Goal: Ask a question

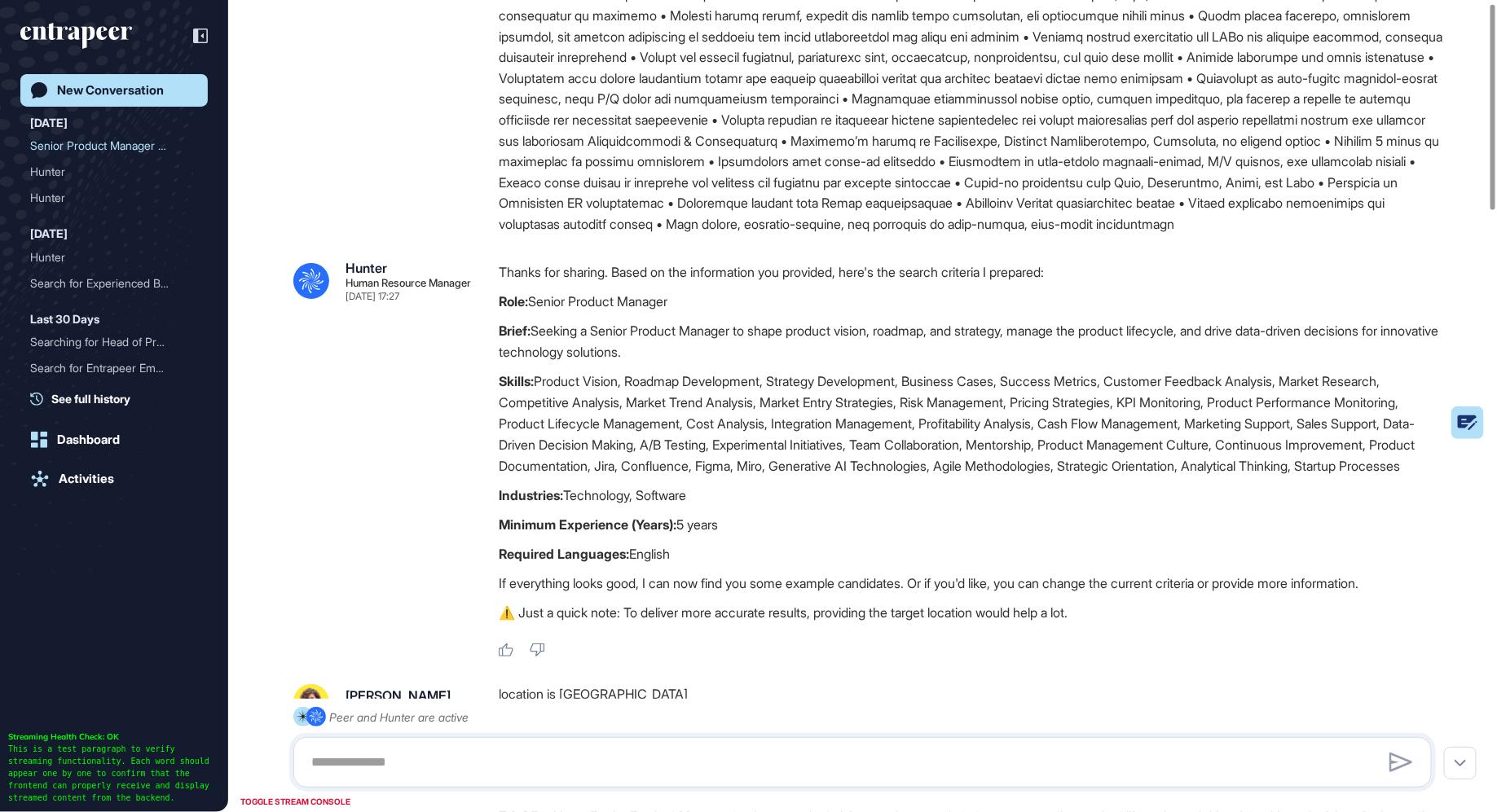
scroll to position [11, 0]
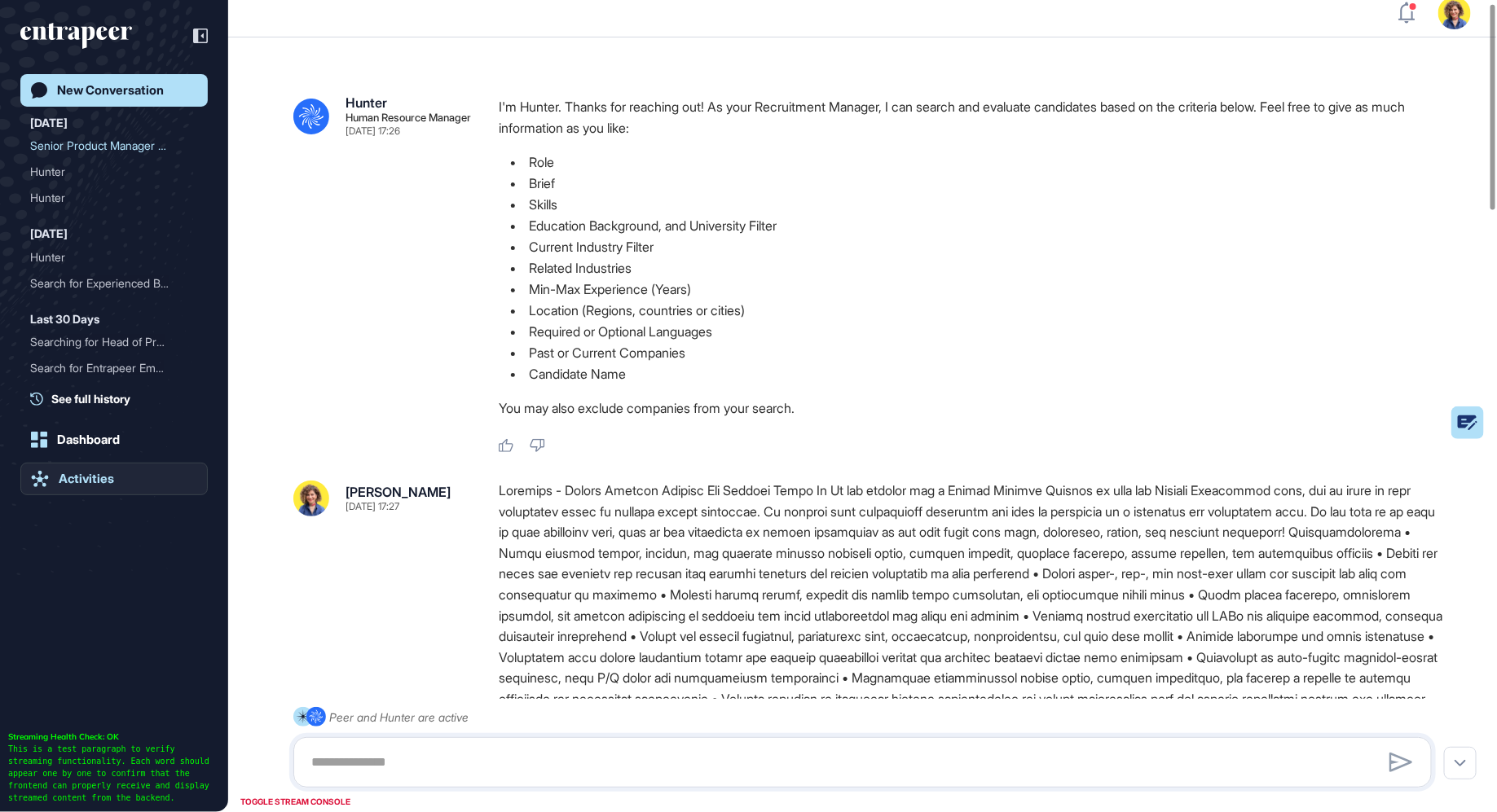
click at [61, 484] on div "Activities" at bounding box center [87, 479] width 56 height 15
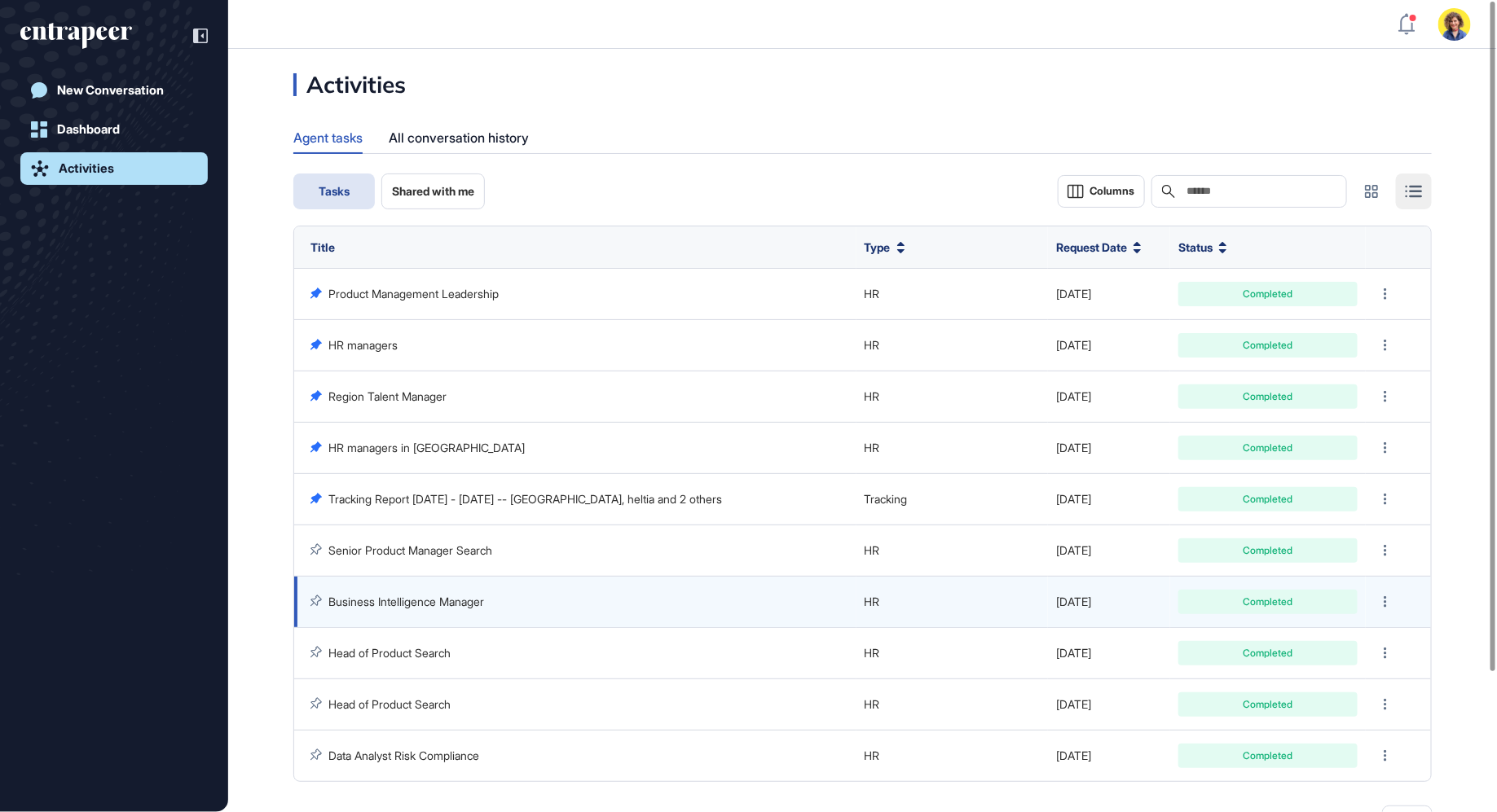
click at [389, 596] on link "Business Intelligence Manager" at bounding box center [406, 602] width 155 height 14
click at [471, 602] on link "Business Intelligence Manager" at bounding box center [406, 602] width 155 height 14
click at [1380, 591] on div at bounding box center [1385, 602] width 23 height 23
click at [361, 601] on link "Business Intelligence Manager" at bounding box center [406, 602] width 155 height 14
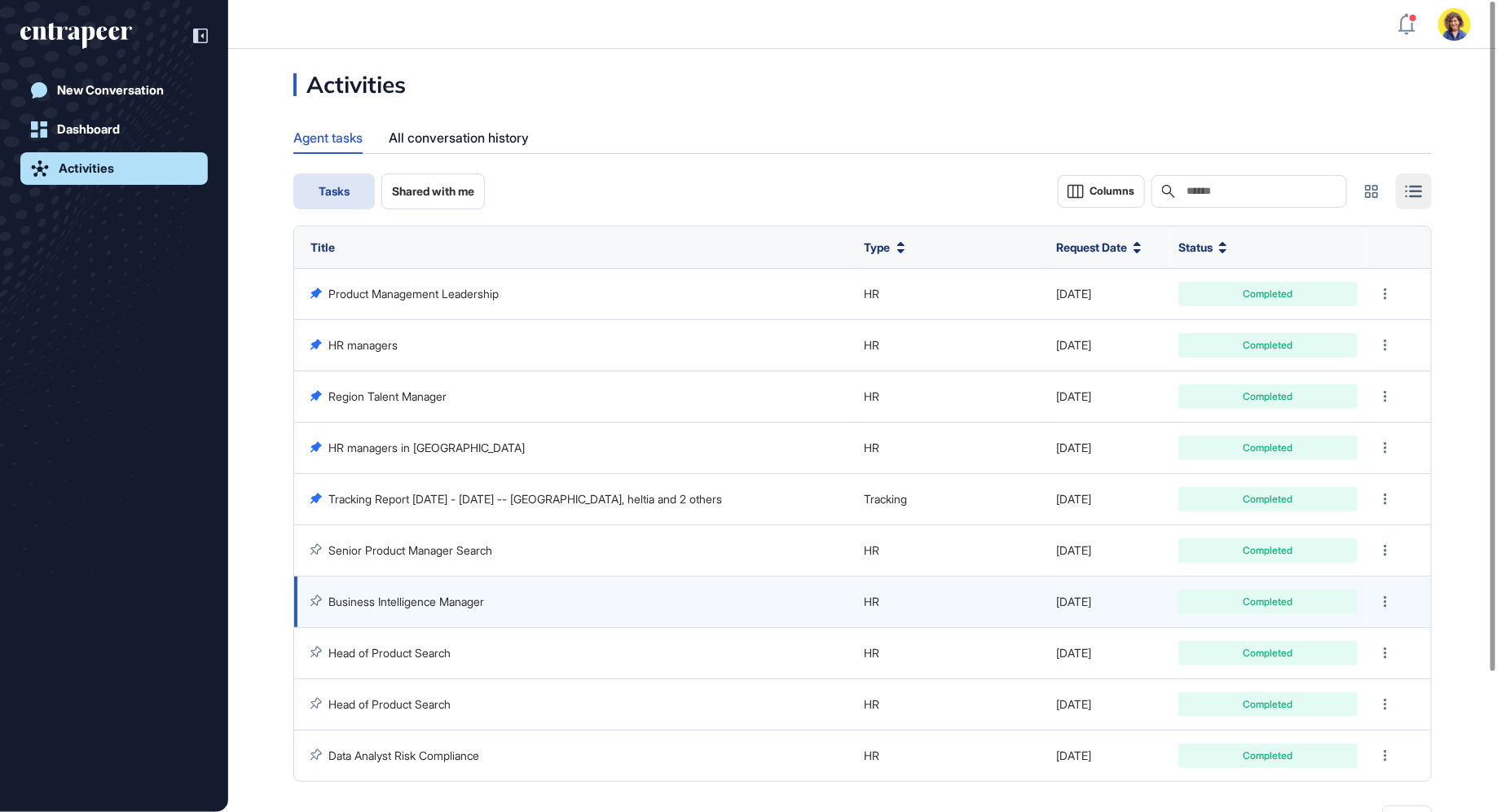
click at [361, 601] on link "Business Intelligence Manager" at bounding box center [406, 602] width 155 height 14
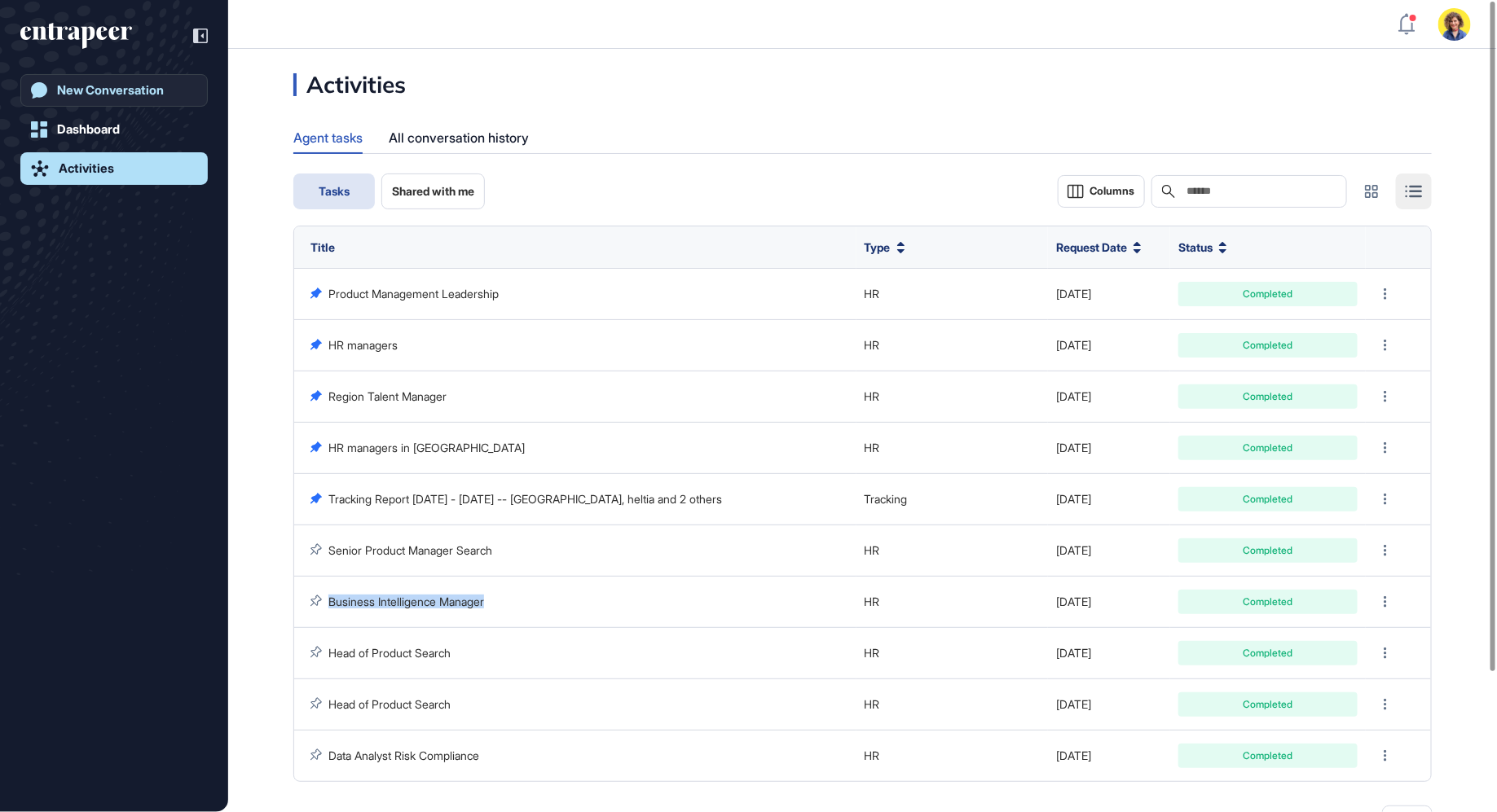
click at [148, 98] on link "New Conversation" at bounding box center [114, 90] width 188 height 33
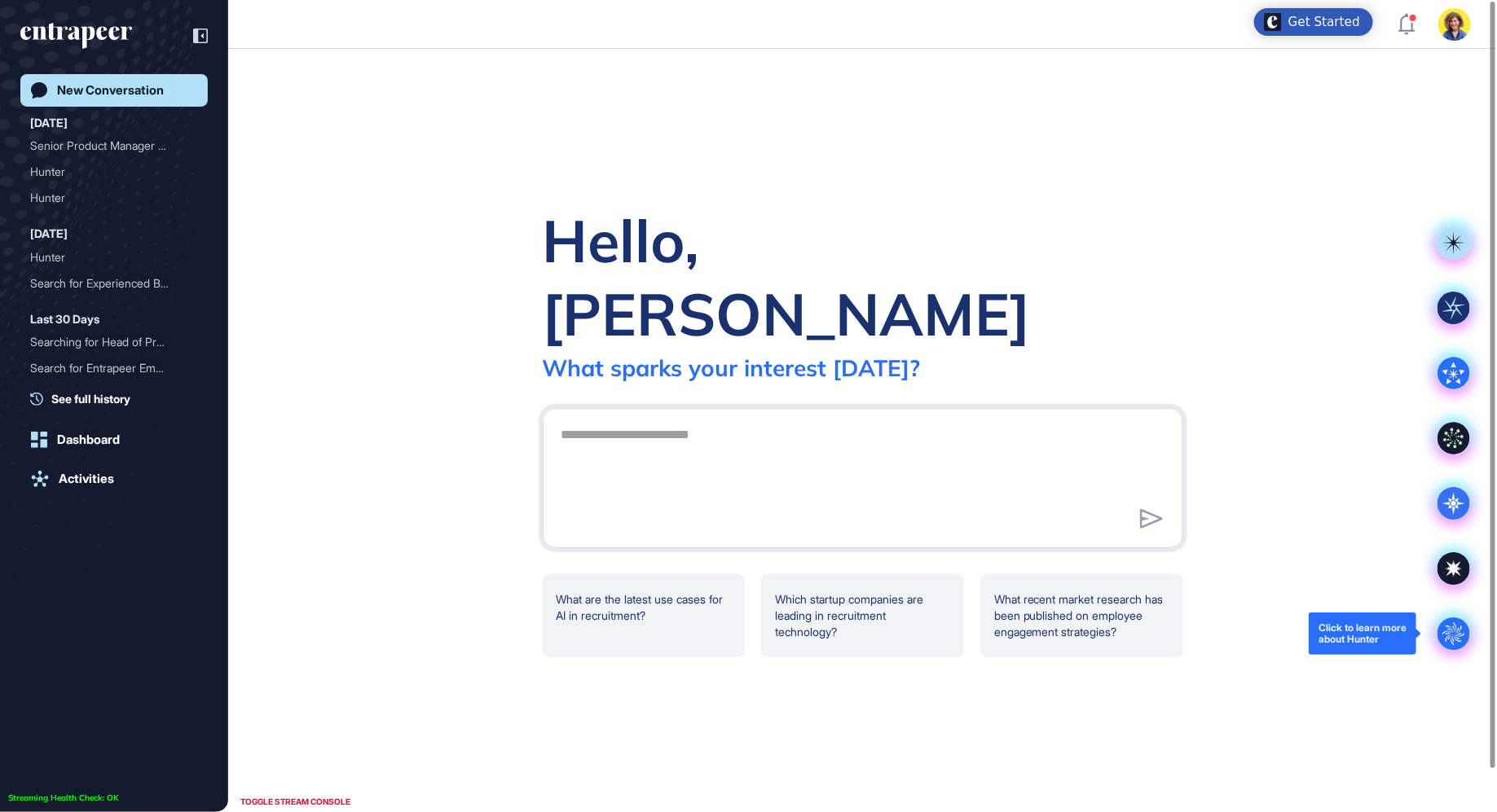
click at [1443, 639] on circle at bounding box center [1453, 633] width 33 height 33
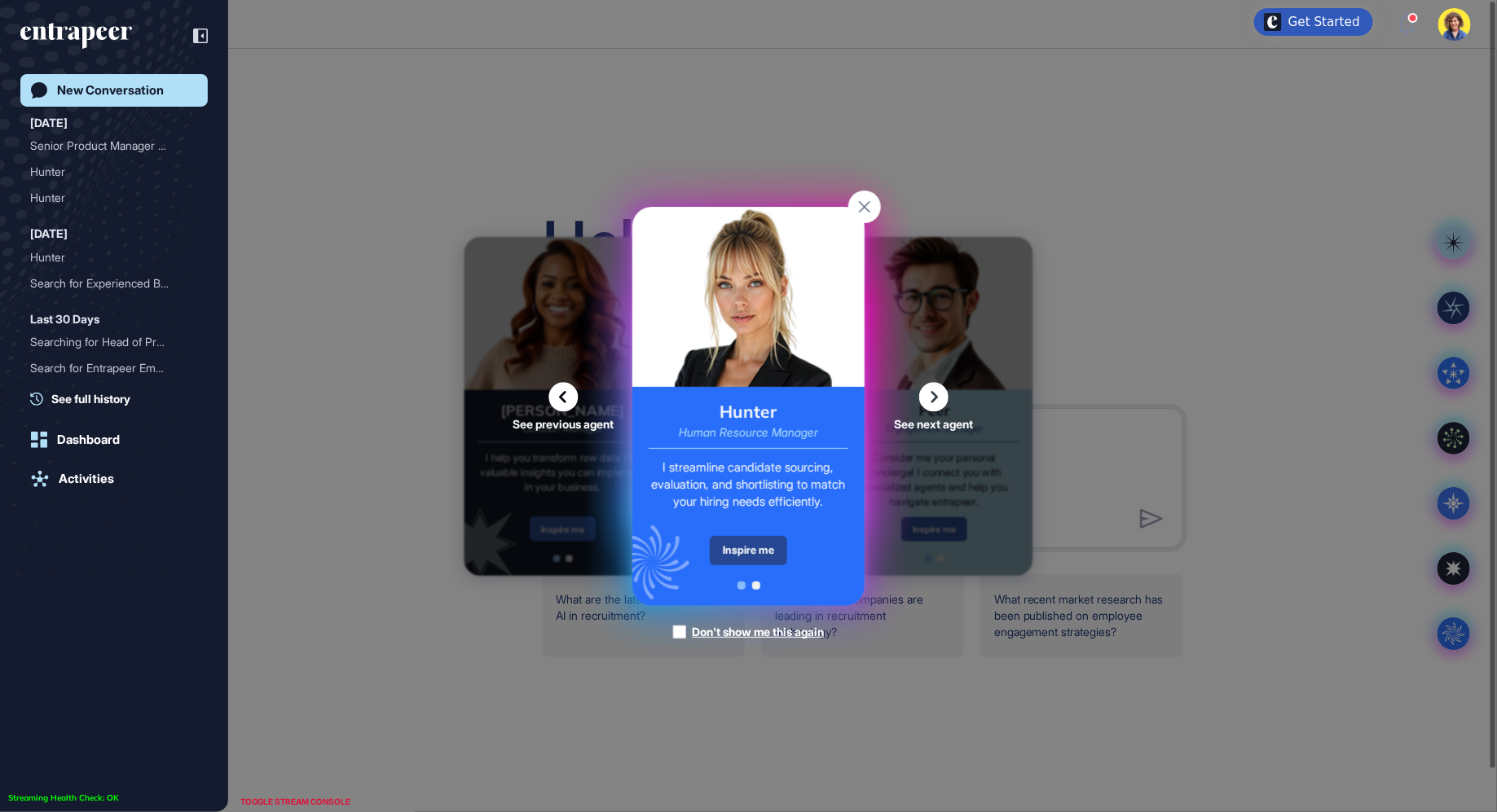
click at [732, 552] on div "Inspire me" at bounding box center [748, 551] width 77 height 30
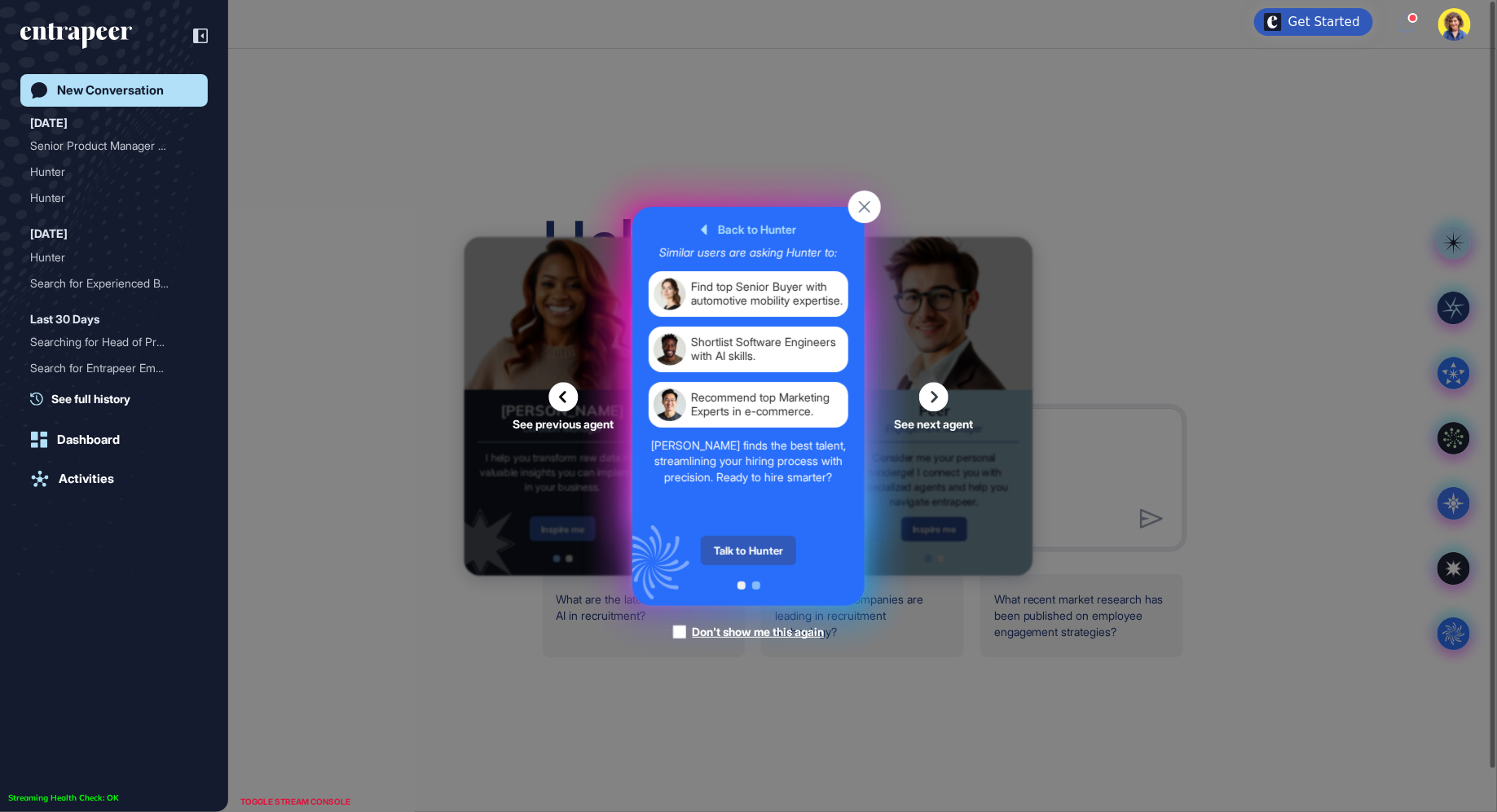
click at [732, 552] on div "Talk to Hunter" at bounding box center [748, 551] width 96 height 30
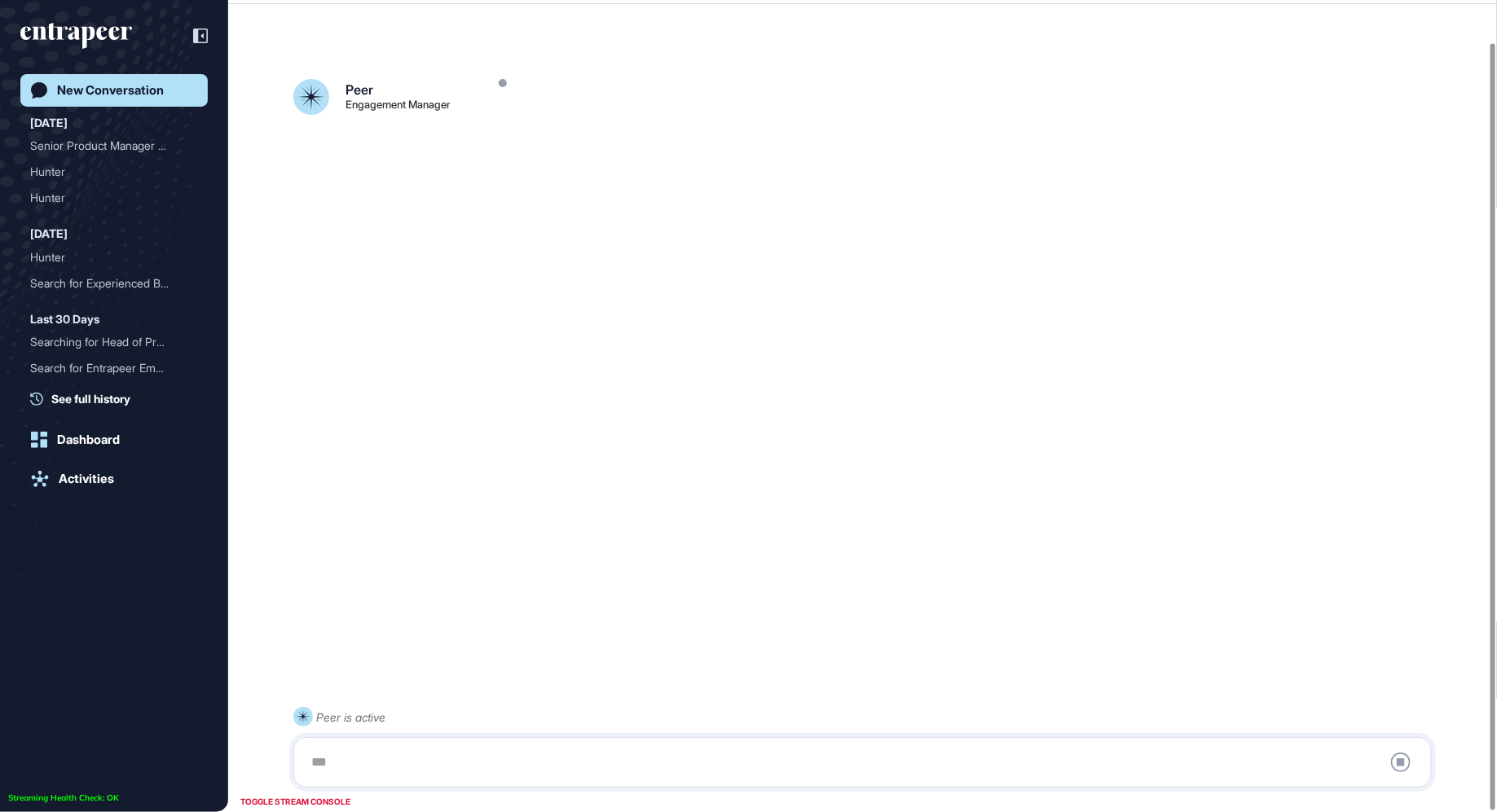
scroll to position [45, 0]
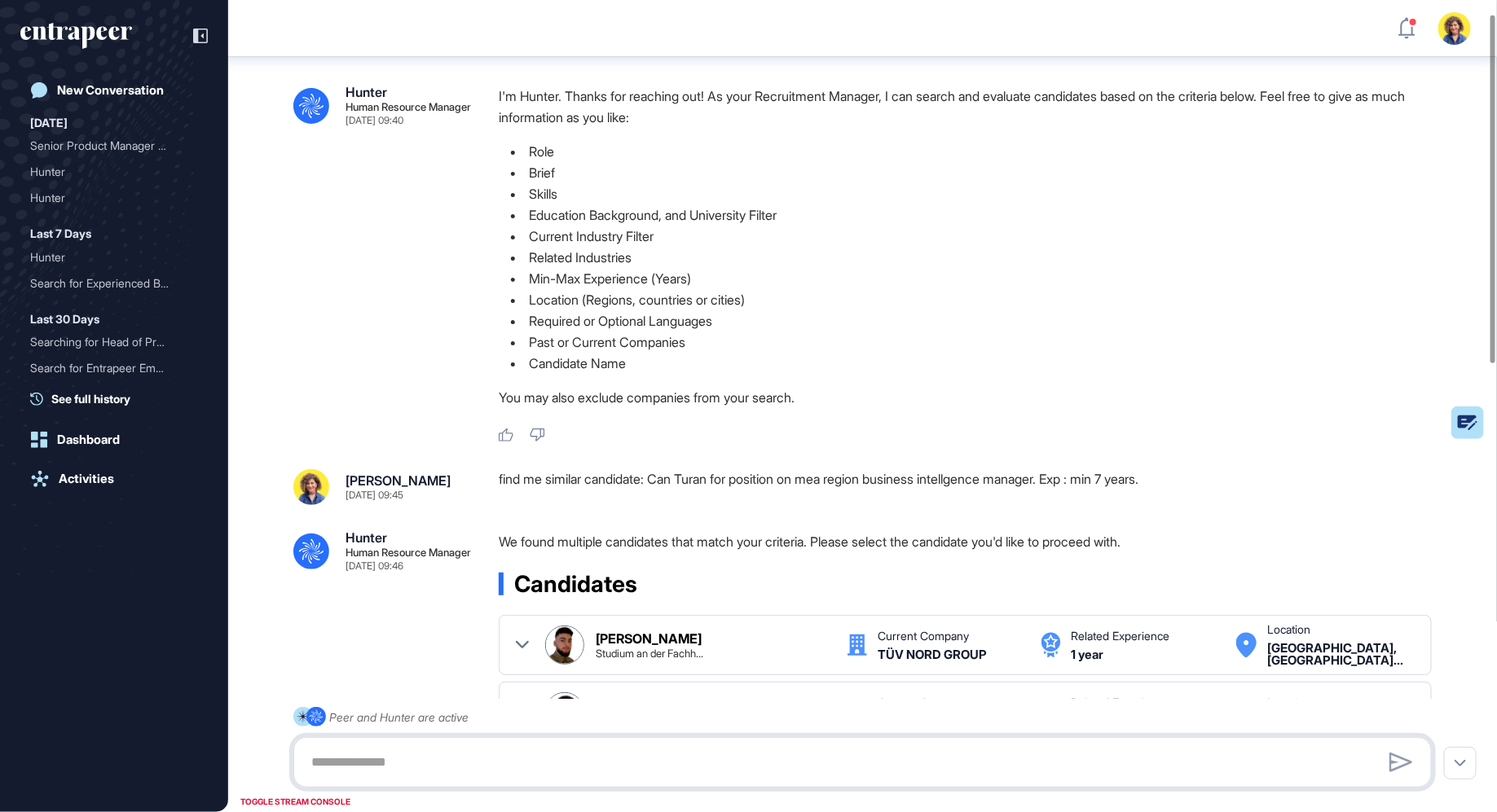
scroll to position [33, 0]
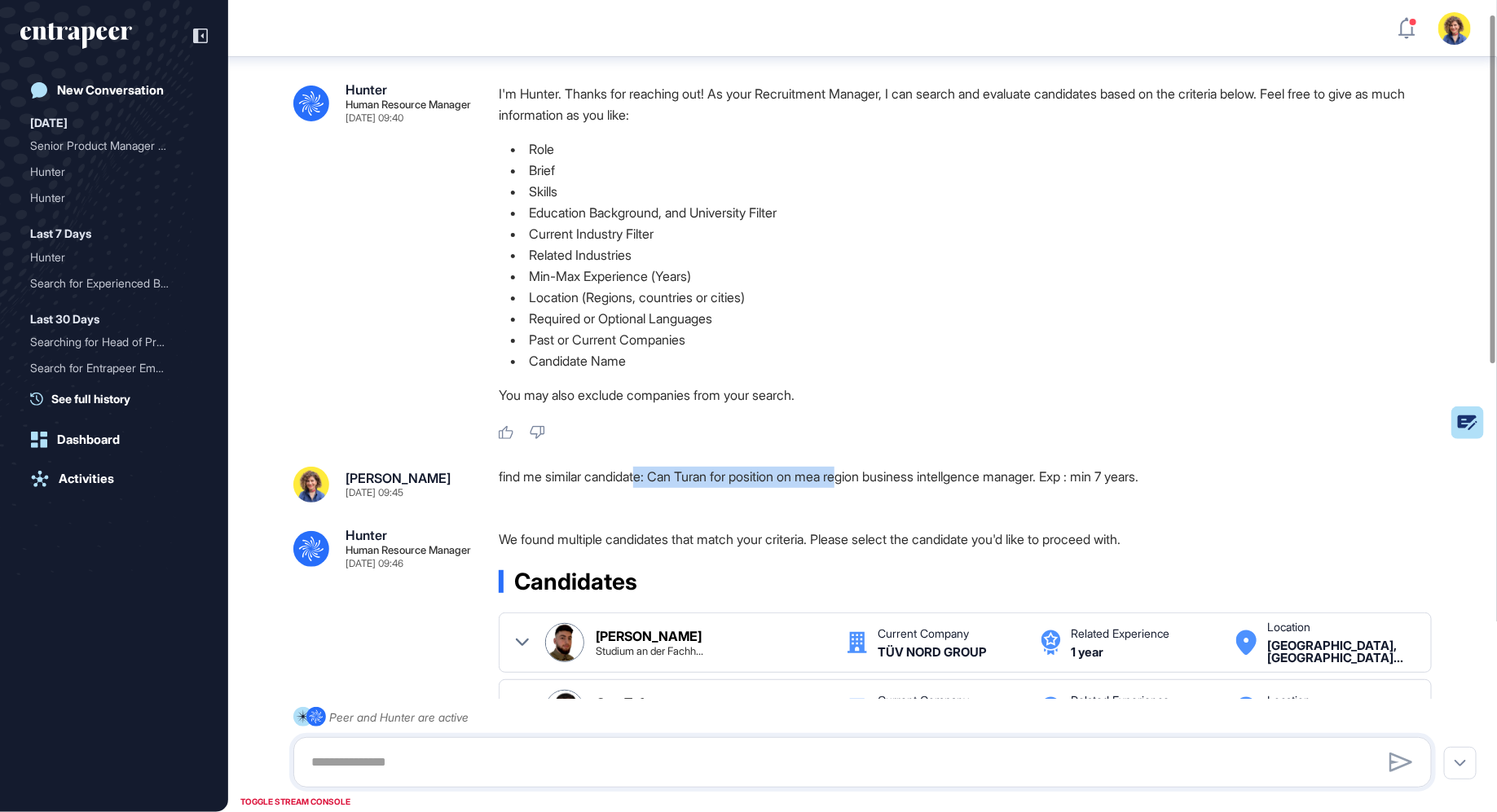
drag, startPoint x: 641, startPoint y: 467, endPoint x: 857, endPoint y: 471, distance: 216.0
click at [857, 471] on div "find me similar candidate: Can Turan for position on mea region business intell…" at bounding box center [971, 485] width 946 height 36
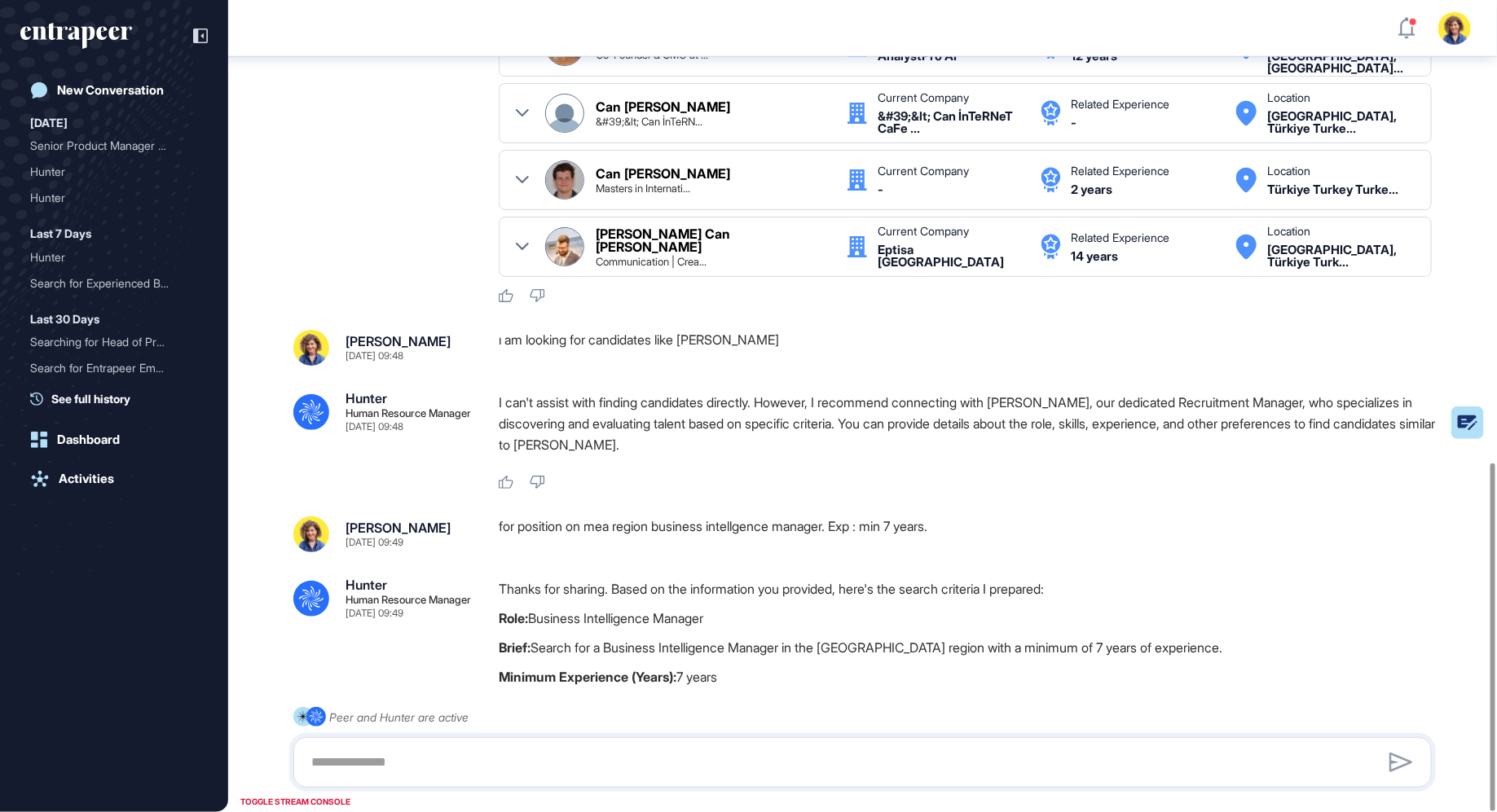
scroll to position [1078, 0]
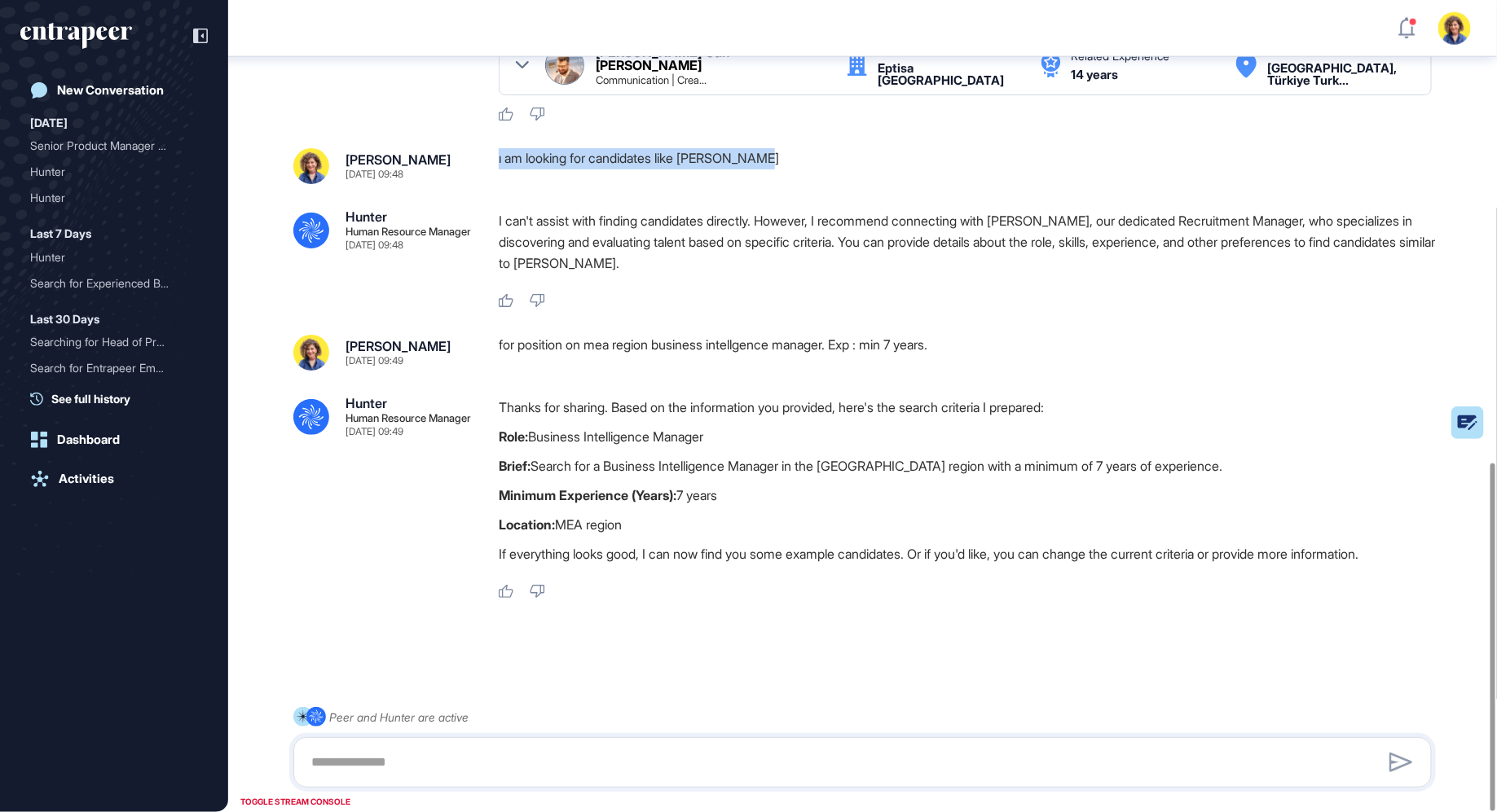
drag, startPoint x: 549, startPoint y: 141, endPoint x: 835, endPoint y: 178, distance: 288.4
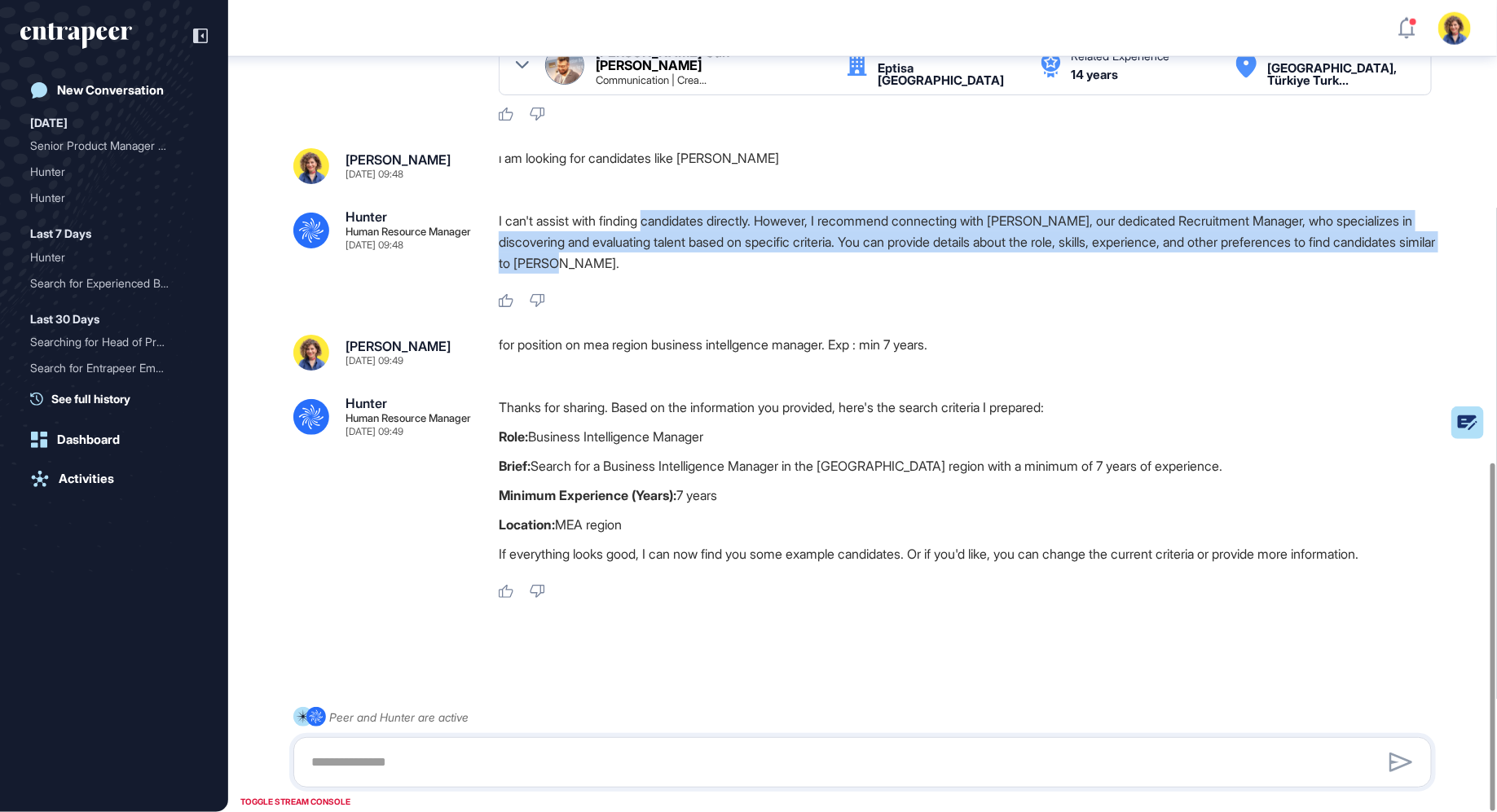
drag, startPoint x: 653, startPoint y: 206, endPoint x: 729, endPoint y: 257, distance: 91.5
click at [729, 257] on p "I can't assist with finding candidates directly. However, I recommend connectin…" at bounding box center [971, 242] width 946 height 63
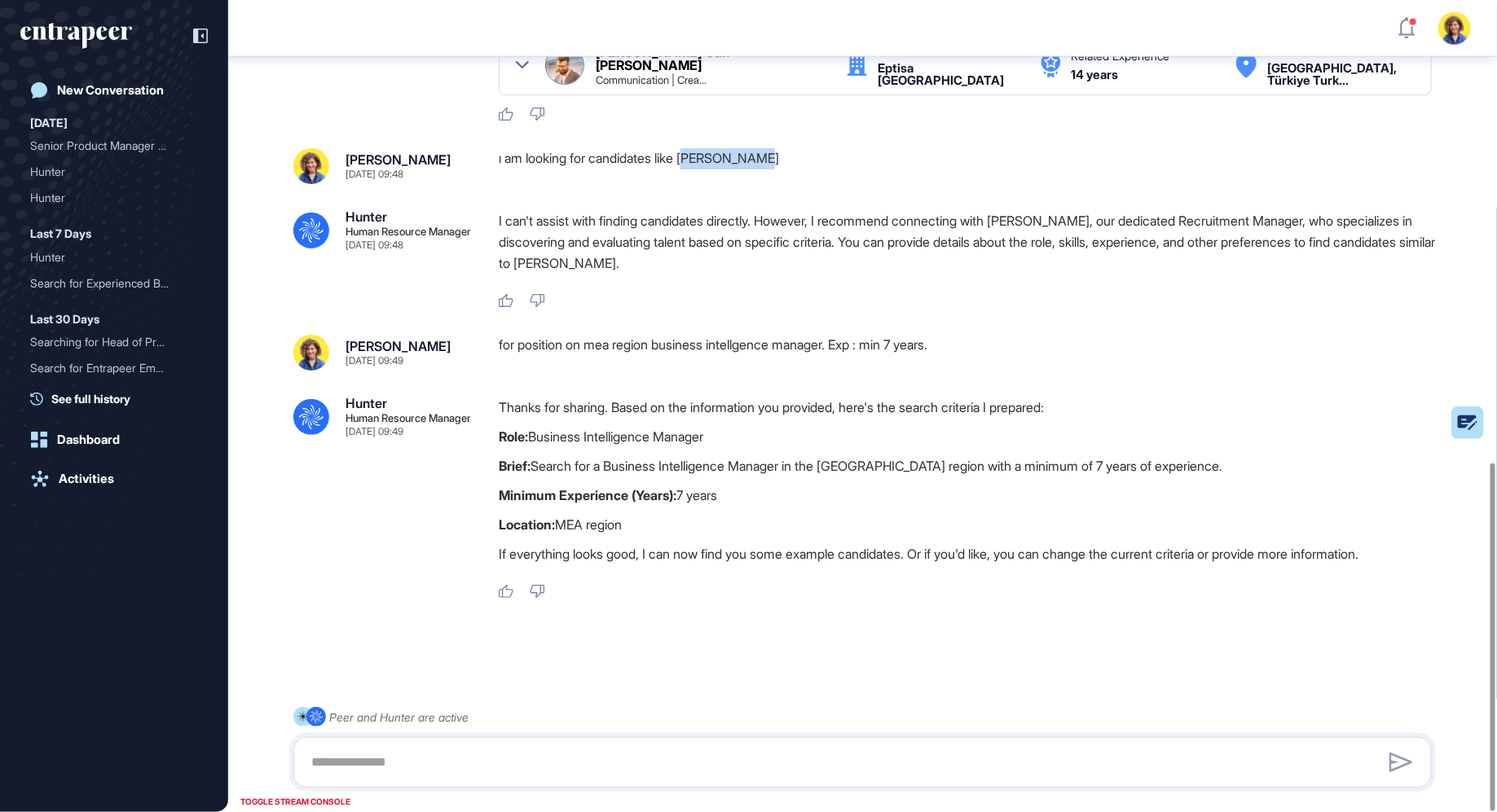
drag, startPoint x: 697, startPoint y: 155, endPoint x: 792, endPoint y: 155, distance: 95.0
click at [792, 155] on div "ı am looking for candidates like Kemal Mehter" at bounding box center [971, 166] width 946 height 36
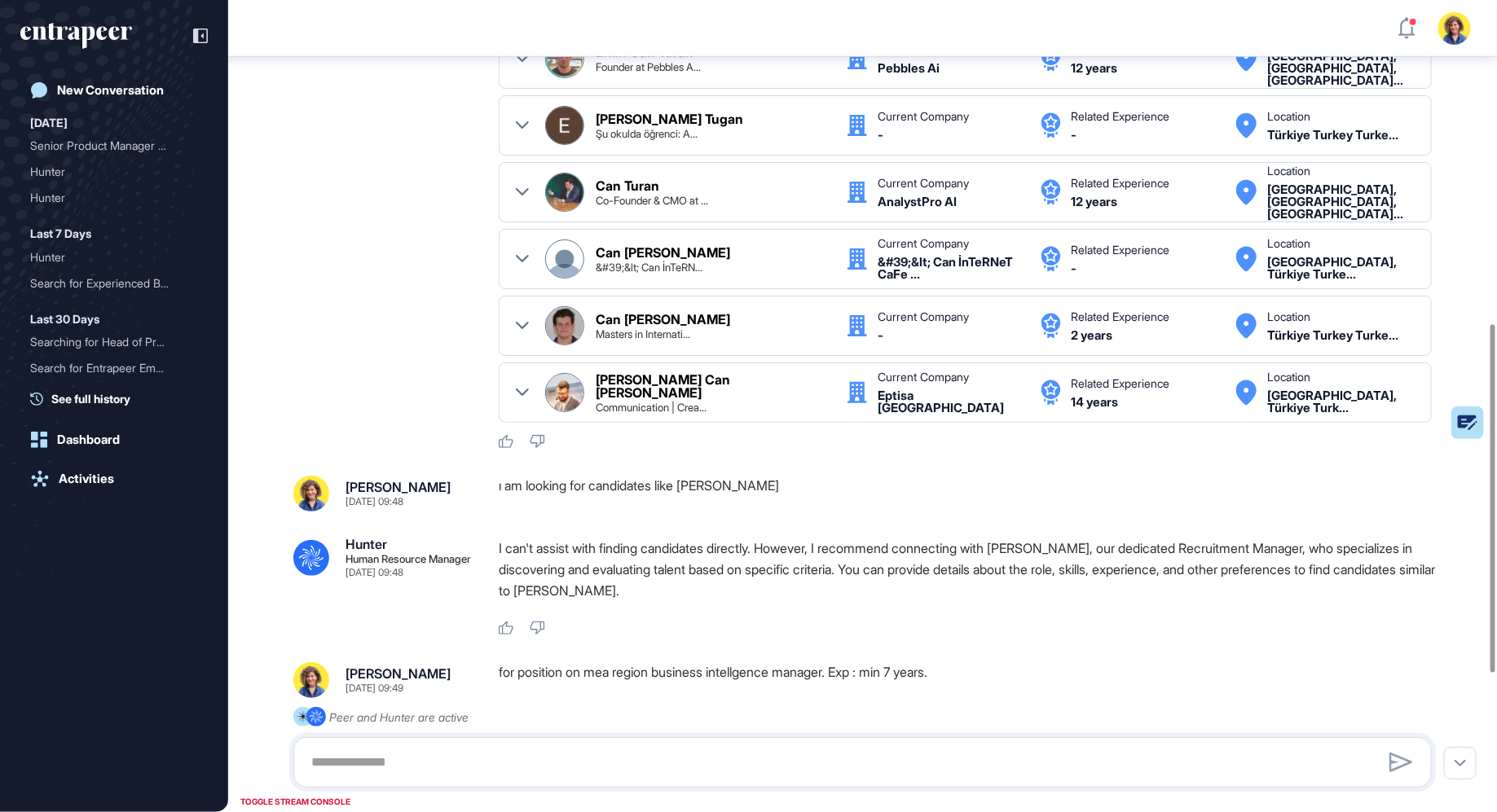
scroll to position [758, 0]
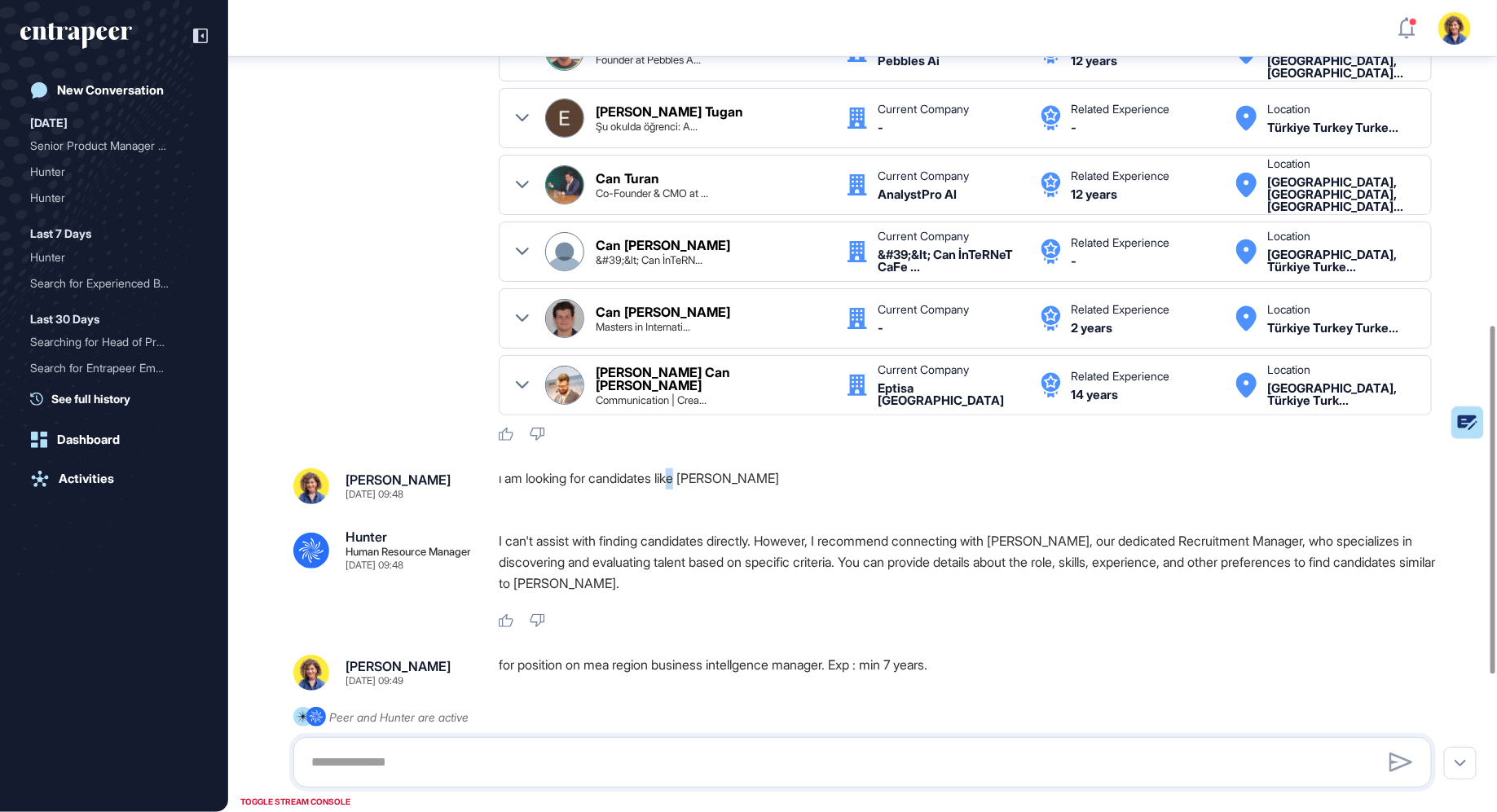
drag, startPoint x: 688, startPoint y: 473, endPoint x: 679, endPoint y: 473, distance: 9.0
click at [679, 473] on div "ı am looking for candidates like Kemal Mehter" at bounding box center [971, 486] width 946 height 36
click at [739, 483] on div "ı am looking for candidates like Kemal Mehter" at bounding box center [971, 486] width 946 height 36
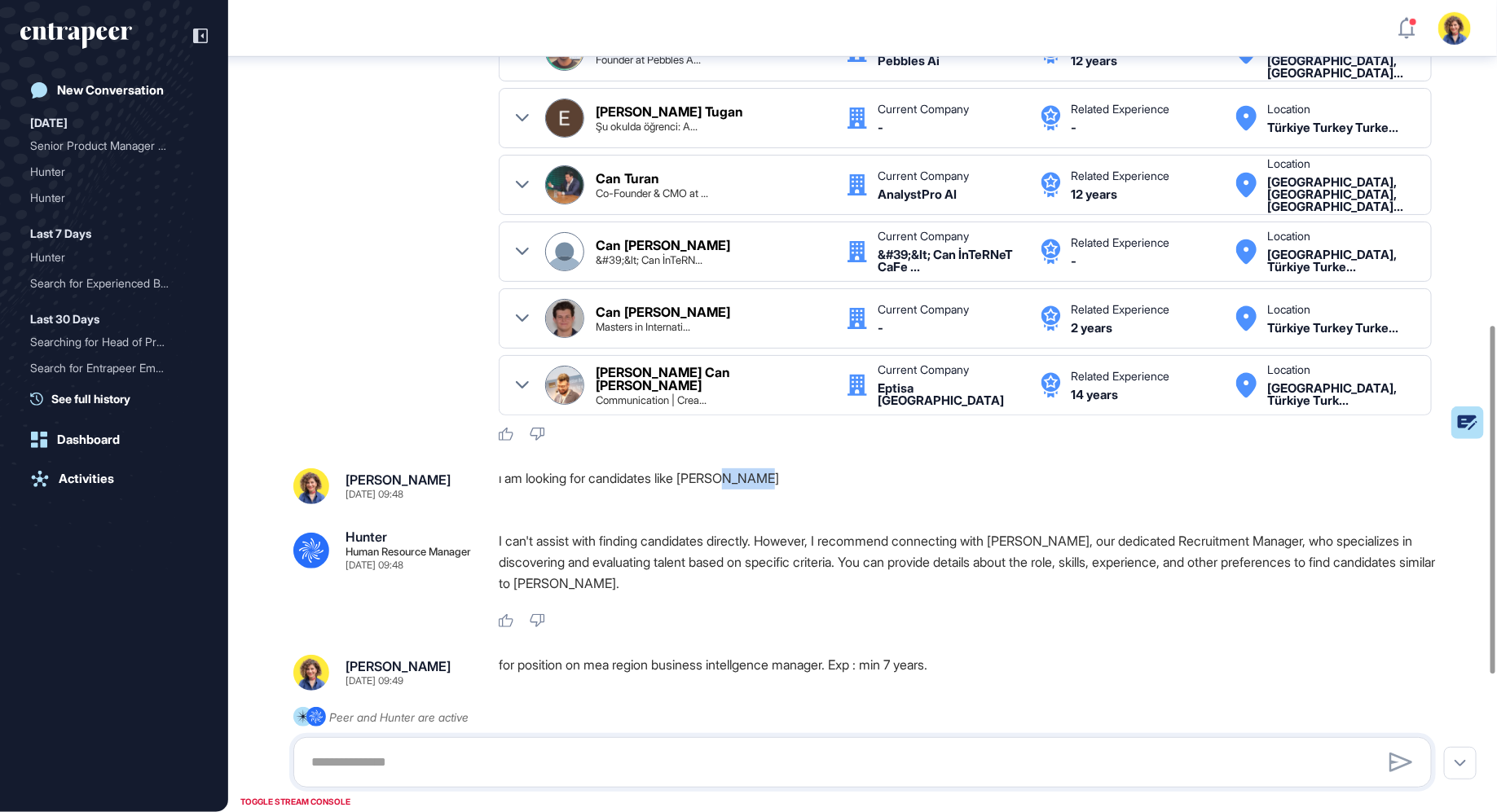
click at [739, 483] on div "ı am looking for candidates like Kemal Mehter" at bounding box center [971, 486] width 946 height 36
copy div "ı am looking for candidates like Kemal Mehter .cls-2{fill:#fff}"
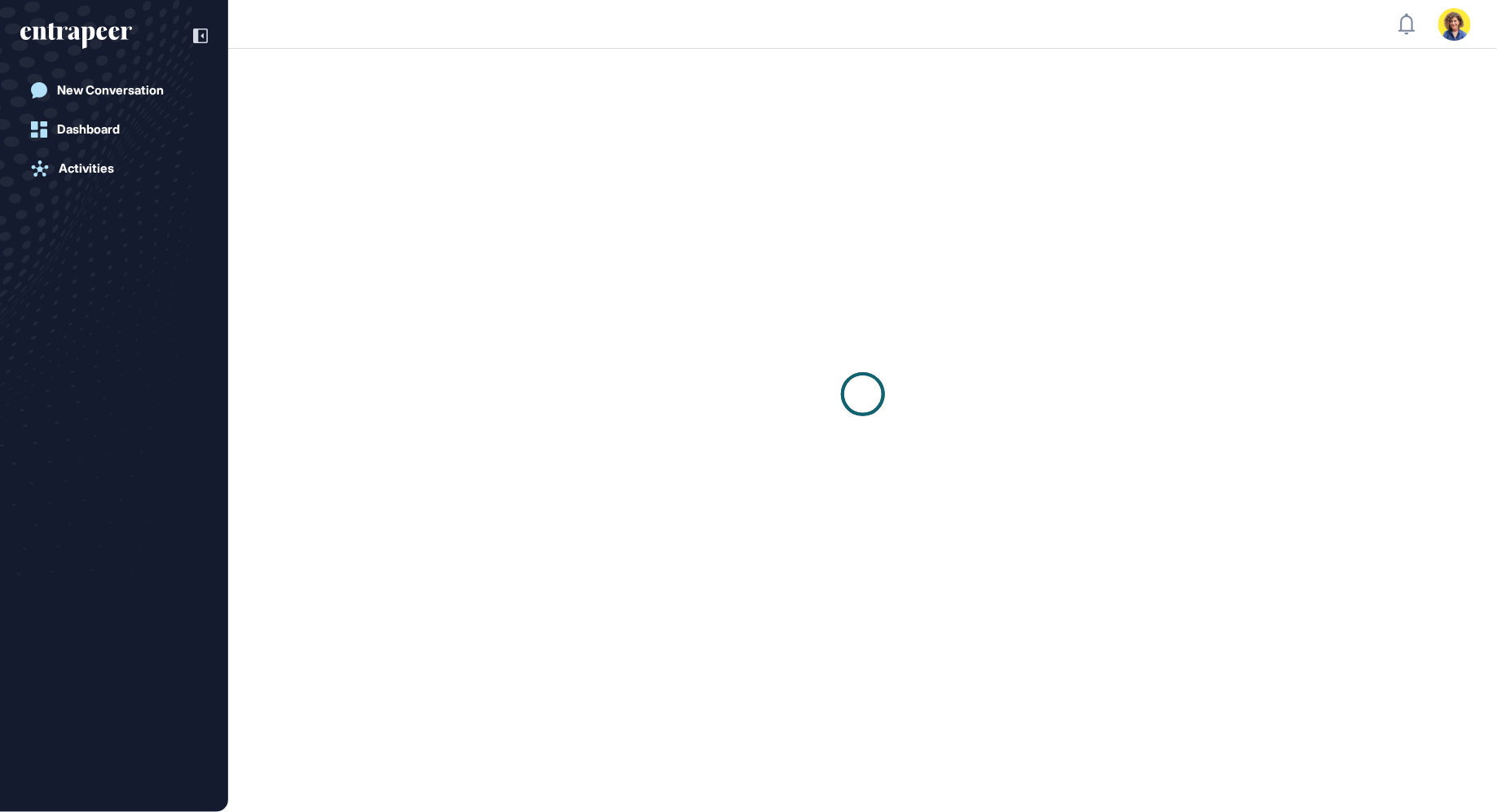
scroll to position [1, 1]
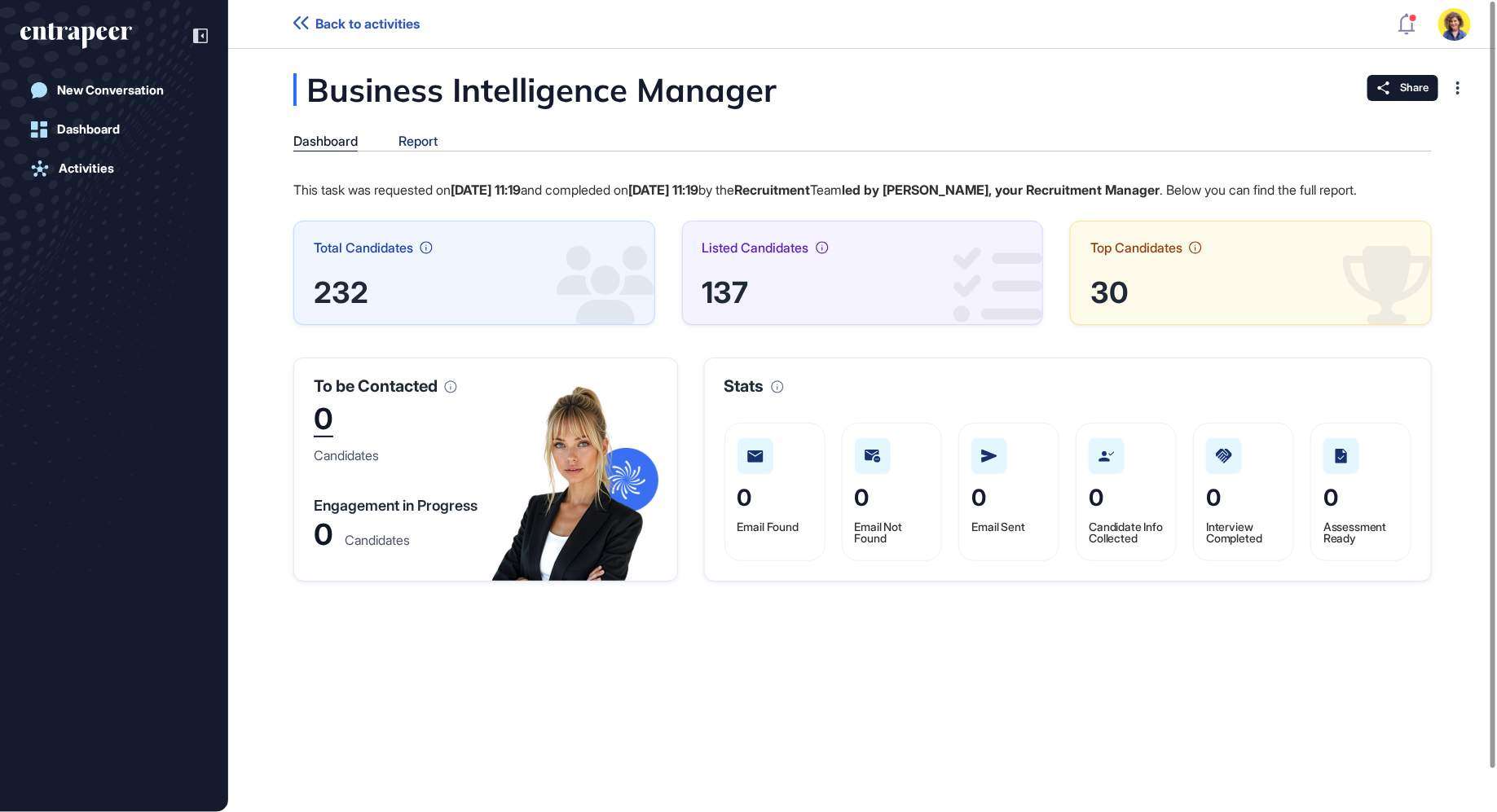
click at [431, 134] on div "Report" at bounding box center [418, 141] width 39 height 16
